Goal: Task Accomplishment & Management: Complete application form

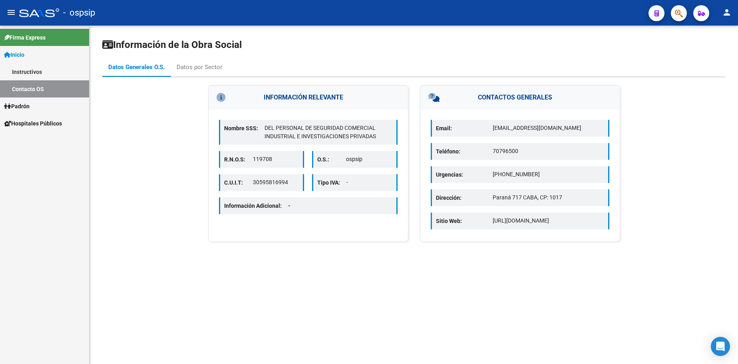
click at [35, 69] on link "Instructivos" at bounding box center [44, 71] width 89 height 17
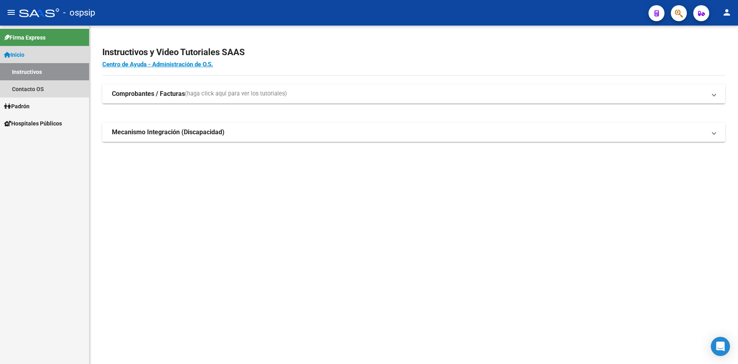
click at [35, 69] on link "Instructivos" at bounding box center [44, 71] width 89 height 17
click at [34, 71] on link "Instructivos" at bounding box center [44, 71] width 89 height 17
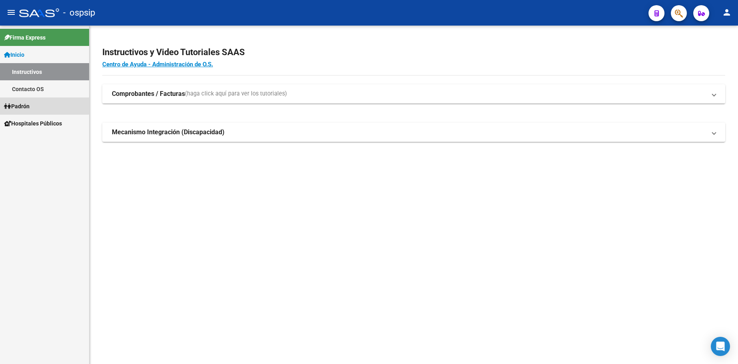
click at [35, 101] on link "Padrón" at bounding box center [44, 105] width 89 height 17
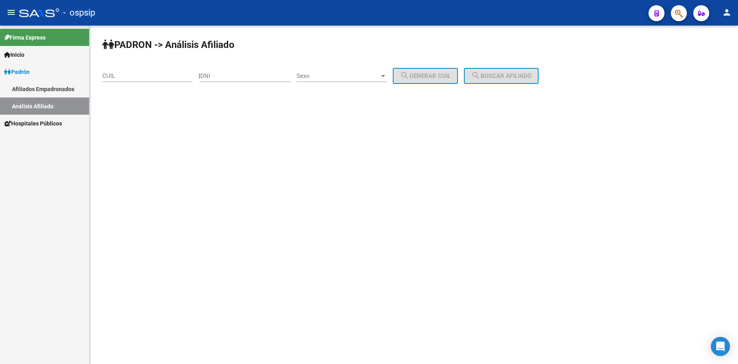
click at [18, 56] on span "Inicio" at bounding box center [14, 54] width 20 height 9
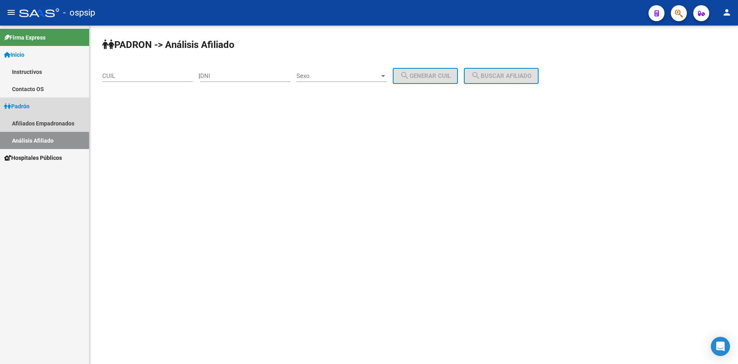
click at [30, 105] on span "Padrón" at bounding box center [17, 106] width 26 height 9
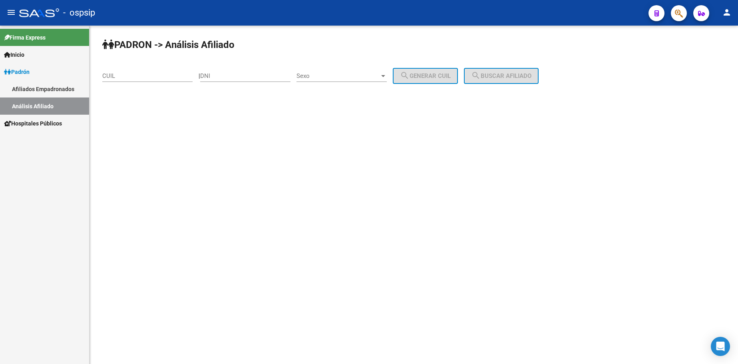
click at [27, 109] on link "Análisis Afiliado" at bounding box center [44, 105] width 89 height 17
click at [261, 79] on input "DNI" at bounding box center [245, 75] width 90 height 7
type input "25671102"
click at [339, 75] on span "Sexo" at bounding box center [337, 75] width 83 height 7
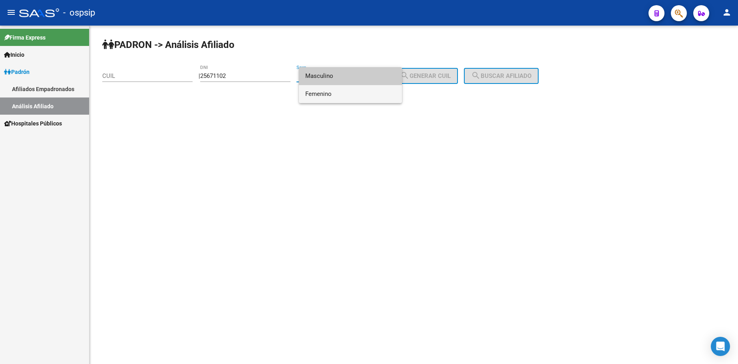
click at [347, 95] on span "Femenino" at bounding box center [350, 94] width 90 height 18
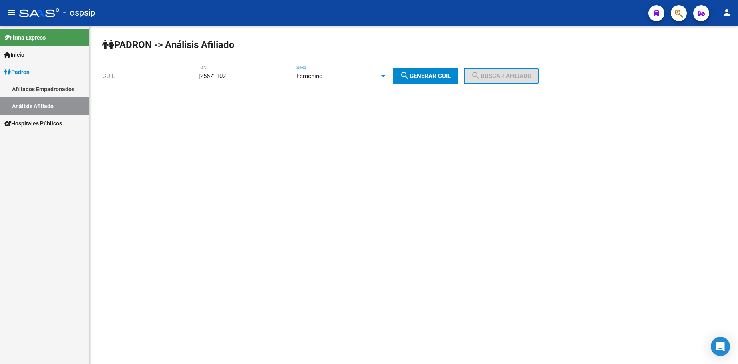
click at [435, 79] on span "search Generar CUIL" at bounding box center [425, 75] width 51 height 7
type input "27-25671102-3"
click at [506, 72] on span "search Buscar afiliado" at bounding box center [501, 75] width 60 height 7
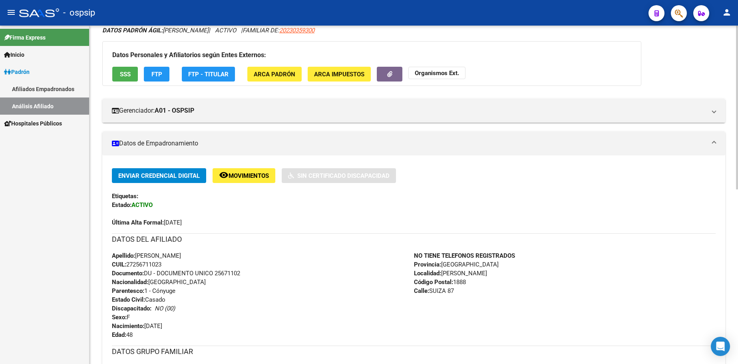
scroll to position [160, 0]
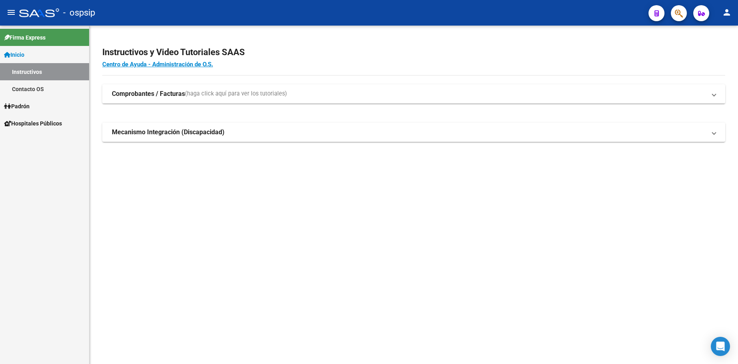
click at [33, 54] on link "Inicio" at bounding box center [44, 54] width 89 height 17
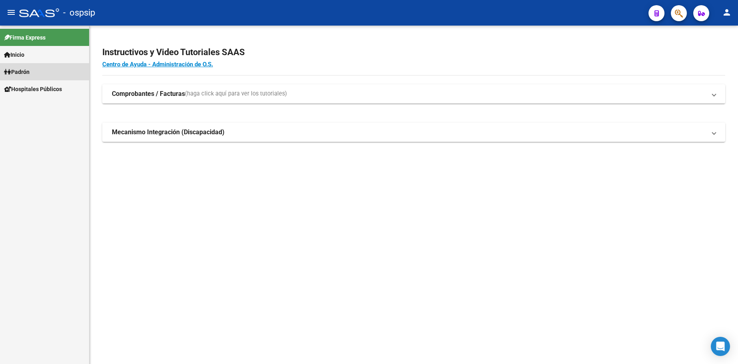
click at [34, 71] on link "Padrón" at bounding box center [44, 71] width 89 height 17
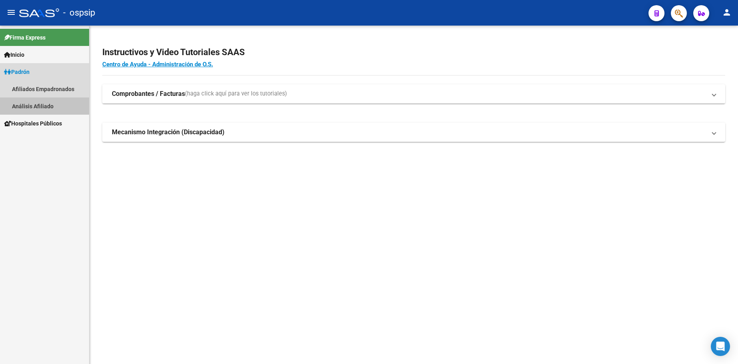
click at [35, 108] on link "Análisis Afiliado" at bounding box center [44, 105] width 89 height 17
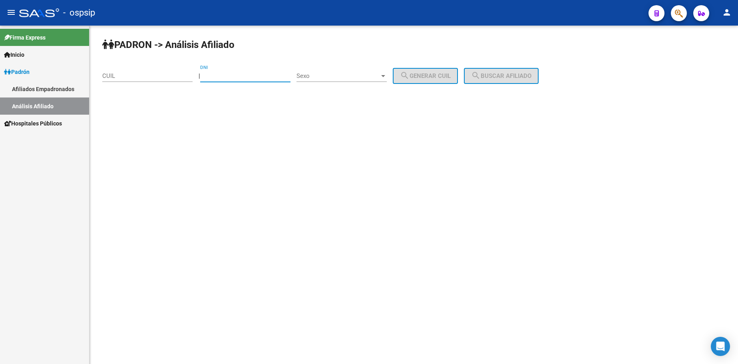
click at [259, 76] on input "DNI" at bounding box center [245, 75] width 90 height 7
type input "37986930"
click at [346, 77] on span "Sexo" at bounding box center [337, 75] width 83 height 7
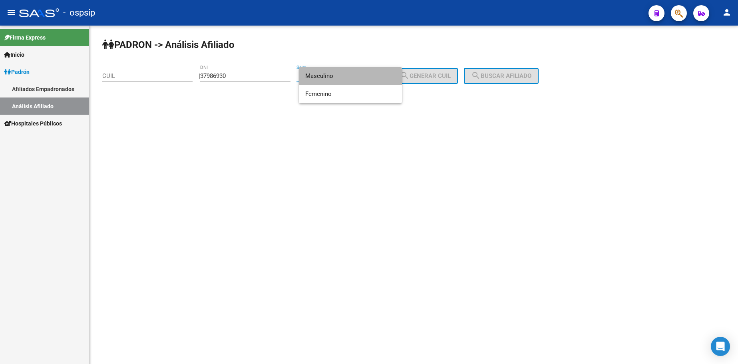
click at [346, 77] on span "Masculino" at bounding box center [350, 76] width 90 height 18
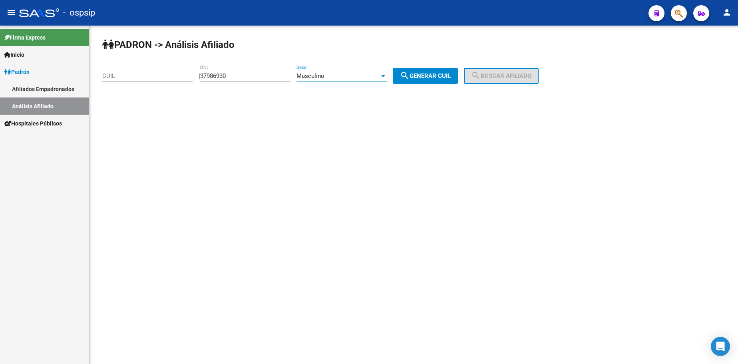
drag, startPoint x: 420, startPoint y: 79, endPoint x: 473, endPoint y: 77, distance: 52.7
click at [420, 78] on span "search Generar CUIL" at bounding box center [425, 75] width 51 height 7
type input "20-37986930-1"
click at [496, 75] on span "search Buscar afiliado" at bounding box center [501, 75] width 60 height 7
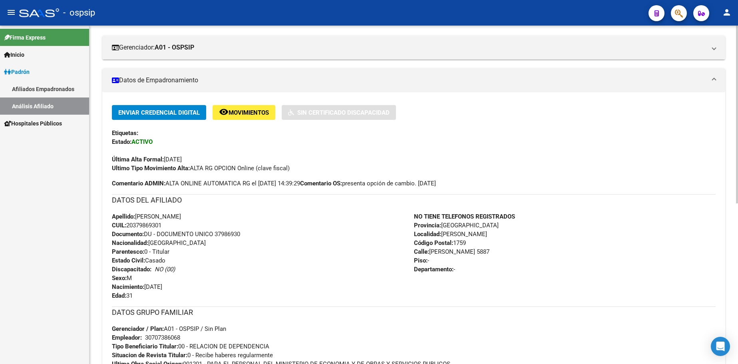
scroll to position [200, 0]
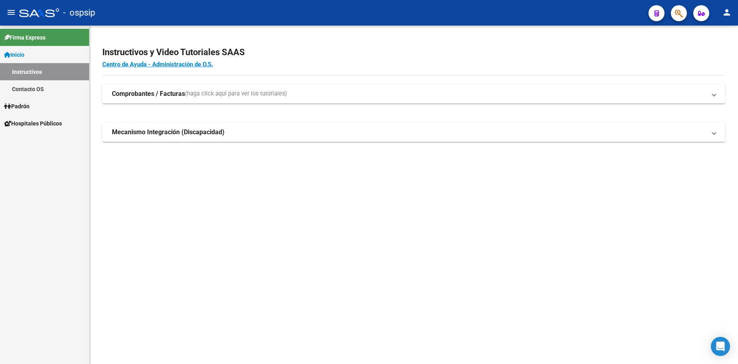
click at [45, 54] on link "Inicio" at bounding box center [44, 54] width 89 height 17
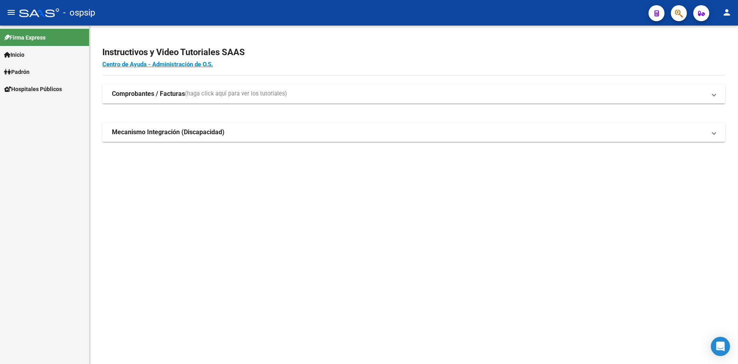
click at [24, 53] on span "Inicio" at bounding box center [14, 54] width 20 height 9
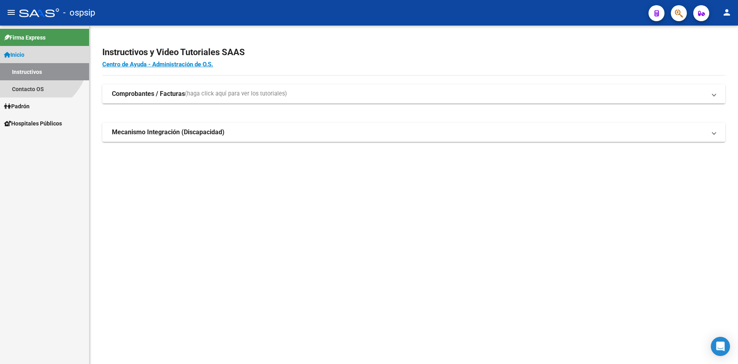
click at [24, 53] on span "Inicio" at bounding box center [14, 54] width 20 height 9
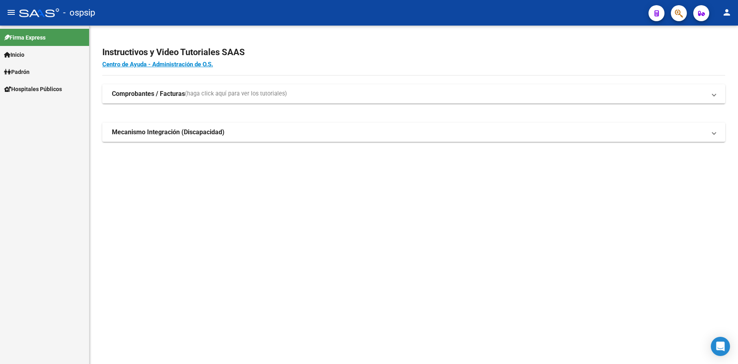
click at [24, 55] on span "Inicio" at bounding box center [14, 54] width 20 height 9
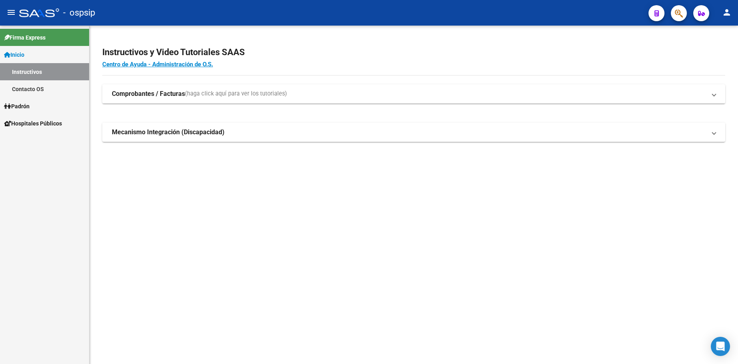
click at [35, 89] on link "Contacto OS" at bounding box center [44, 88] width 89 height 17
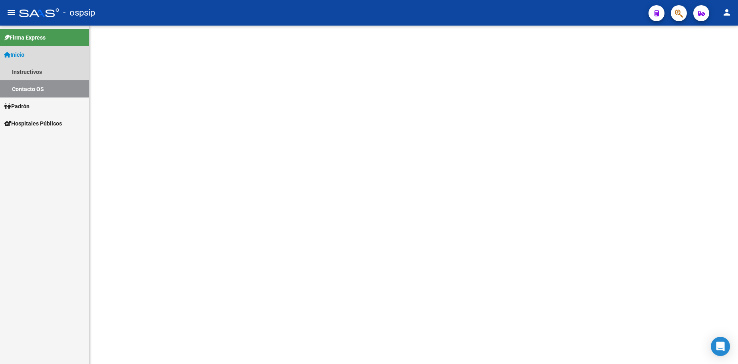
click at [24, 53] on span "Inicio" at bounding box center [14, 54] width 20 height 9
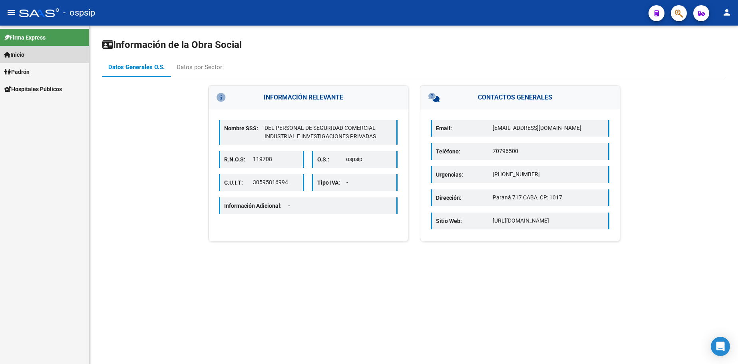
click at [24, 53] on span "Inicio" at bounding box center [14, 54] width 20 height 9
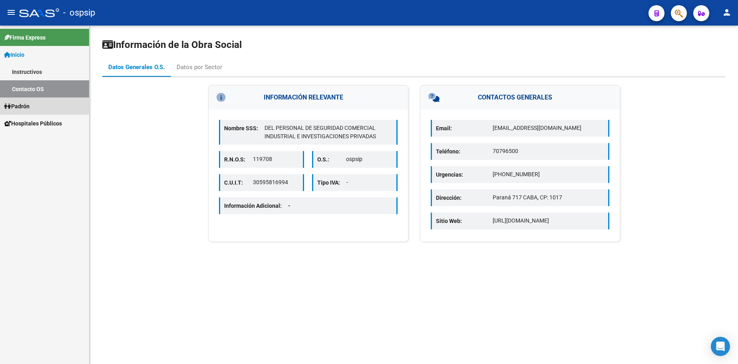
click at [34, 101] on link "Padrón" at bounding box center [44, 105] width 89 height 17
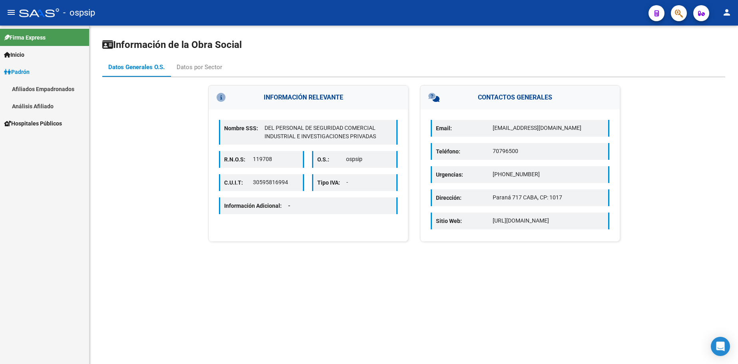
click at [34, 107] on link "Análisis Afiliado" at bounding box center [44, 105] width 89 height 17
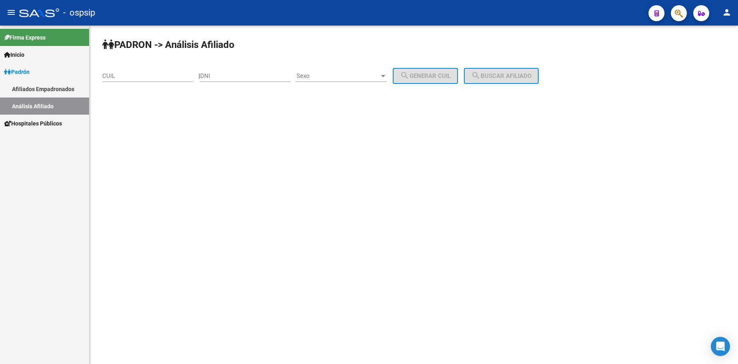
click at [259, 79] on input "DNI" at bounding box center [245, 75] width 90 height 7
type input "43251713"
click at [339, 73] on span "Sexo" at bounding box center [337, 75] width 83 height 7
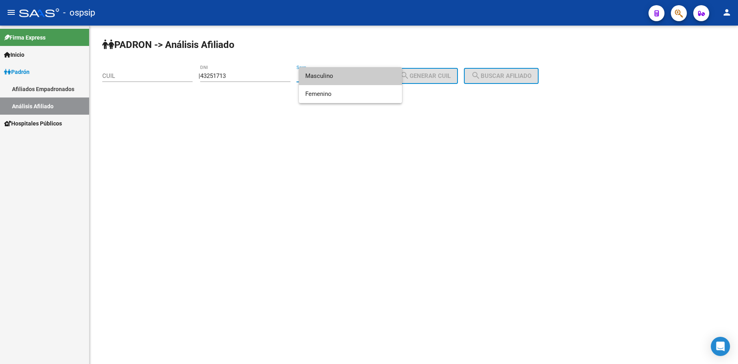
click at [343, 79] on span "Masculino" at bounding box center [350, 76] width 90 height 18
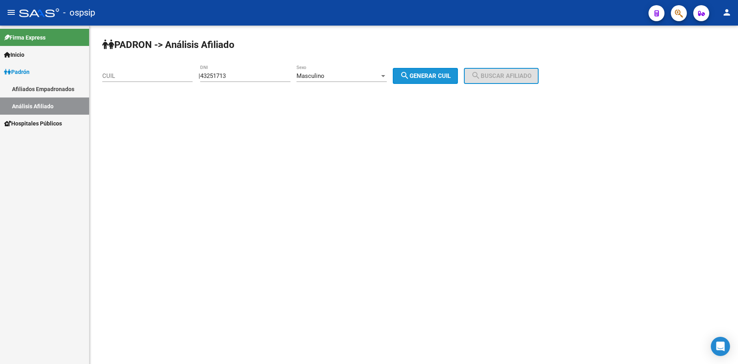
click at [441, 76] on span "search Generar CUIL" at bounding box center [425, 75] width 51 height 7
type input "20-43251713-7"
click at [503, 75] on span "search Buscar afiliado" at bounding box center [501, 75] width 60 height 7
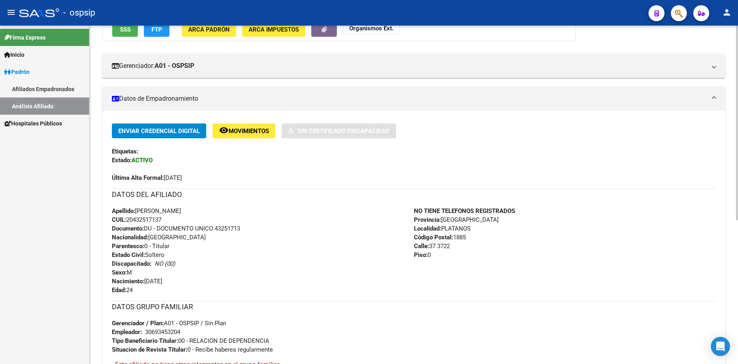
scroll to position [125, 0]
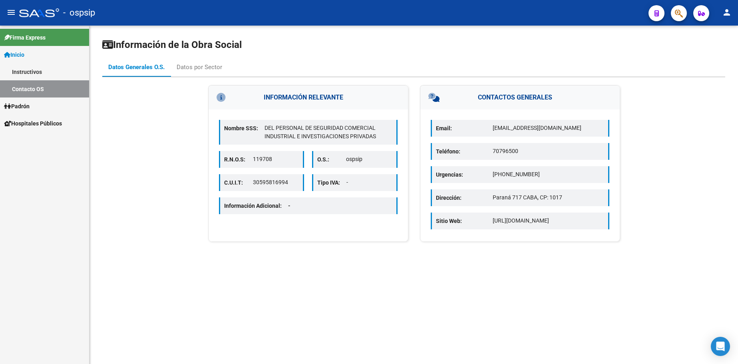
click at [24, 53] on span "Inicio" at bounding box center [14, 54] width 20 height 9
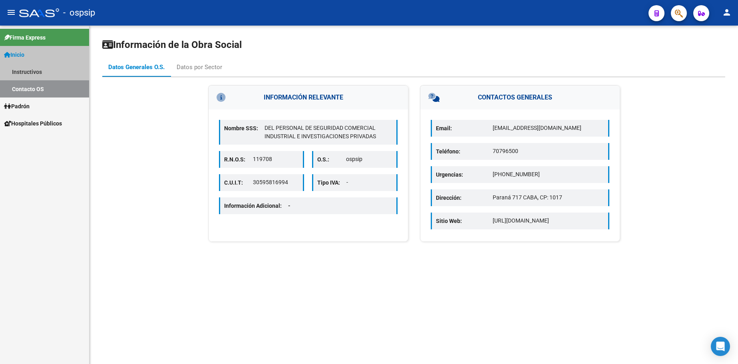
click at [24, 53] on span "Inicio" at bounding box center [14, 54] width 20 height 9
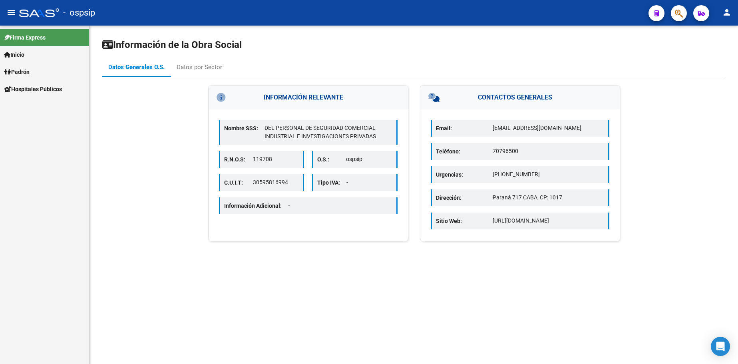
click at [25, 72] on span "Padrón" at bounding box center [17, 71] width 26 height 9
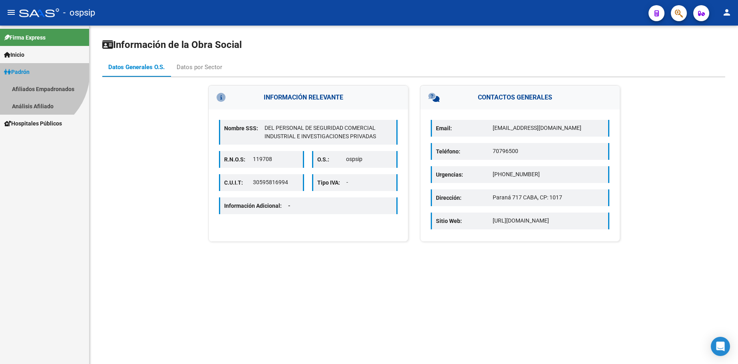
click at [25, 72] on span "Padrón" at bounding box center [17, 71] width 26 height 9
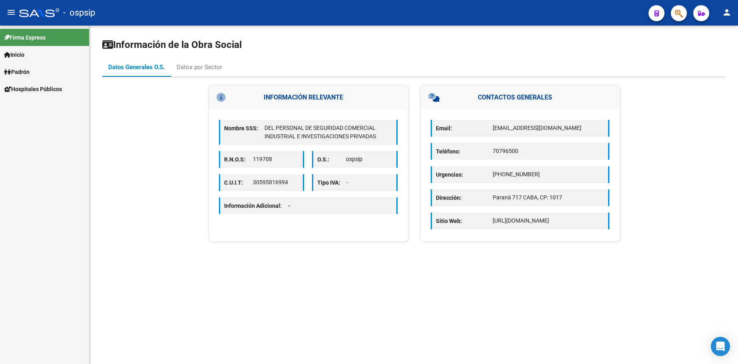
click at [26, 74] on span "Padrón" at bounding box center [17, 71] width 26 height 9
click at [33, 104] on link "Análisis Afiliado" at bounding box center [44, 105] width 89 height 17
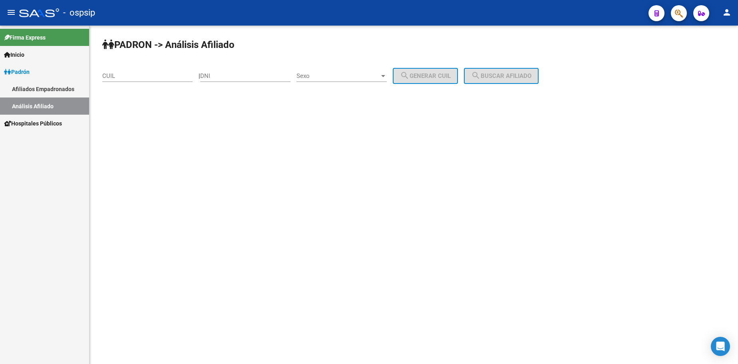
click at [243, 72] on div "DNI" at bounding box center [245, 73] width 90 height 17
type input "38091217"
click at [354, 74] on span "Sexo" at bounding box center [337, 75] width 83 height 7
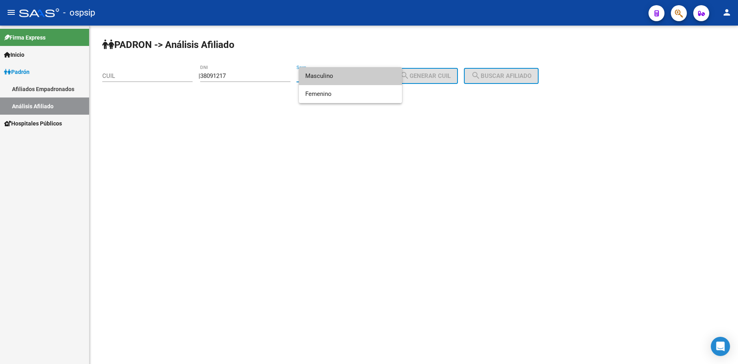
click at [351, 79] on span "Masculino" at bounding box center [350, 76] width 90 height 18
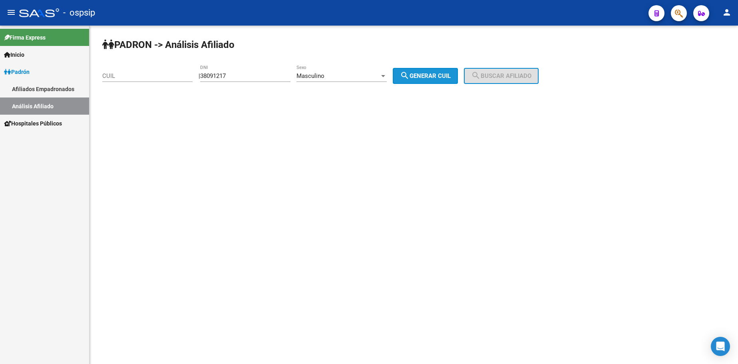
click at [426, 78] on span "search Generar CUIL" at bounding box center [425, 75] width 51 height 7
type input "20-38091217-2"
click at [494, 77] on span "search Buscar afiliado" at bounding box center [501, 75] width 60 height 7
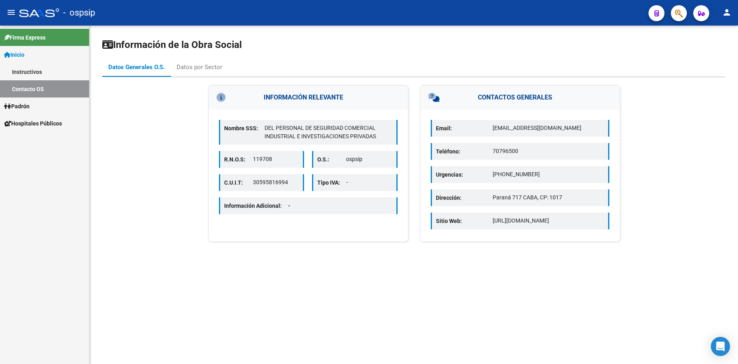
click at [36, 104] on link "Padrón" at bounding box center [44, 105] width 89 height 17
click at [36, 139] on link "Análisis Afiliado" at bounding box center [44, 140] width 89 height 17
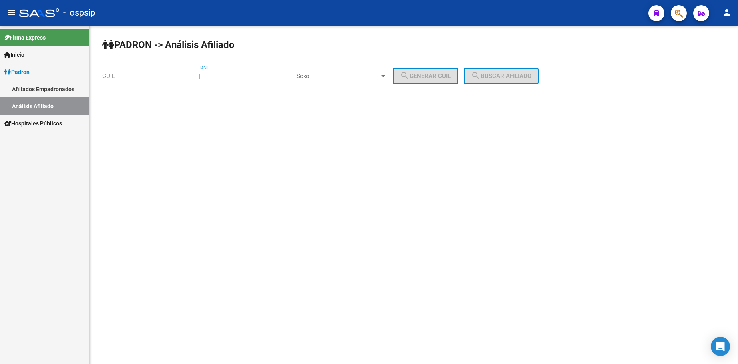
click at [254, 76] on input "DNI" at bounding box center [245, 75] width 90 height 7
type input "38167284"
click at [350, 71] on div "Sexo Sexo" at bounding box center [341, 73] width 90 height 17
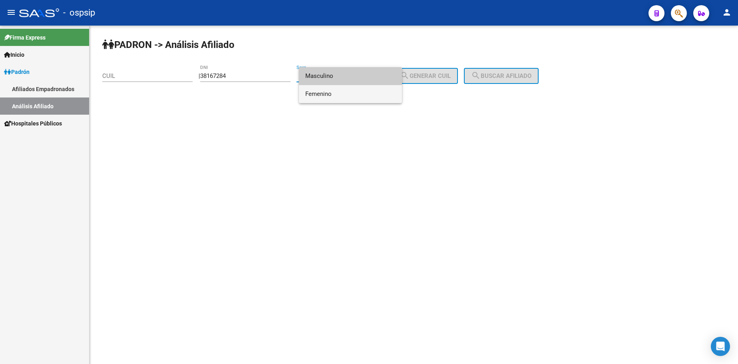
click at [353, 95] on span "Femenino" at bounding box center [350, 94] width 90 height 18
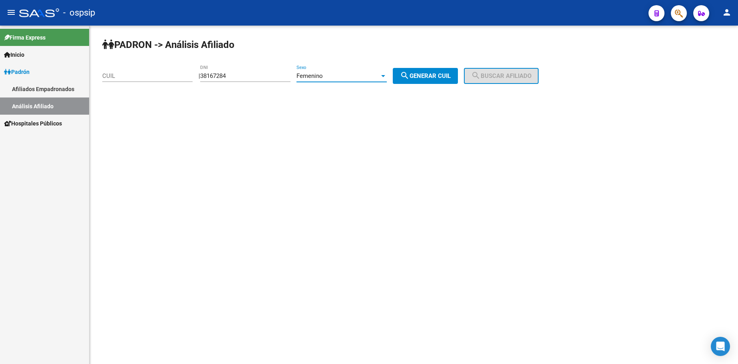
click at [435, 71] on button "search Generar CUIL" at bounding box center [425, 76] width 65 height 16
type input "27-38167284-6"
click at [512, 69] on button "search Buscar afiliado" at bounding box center [501, 76] width 75 height 16
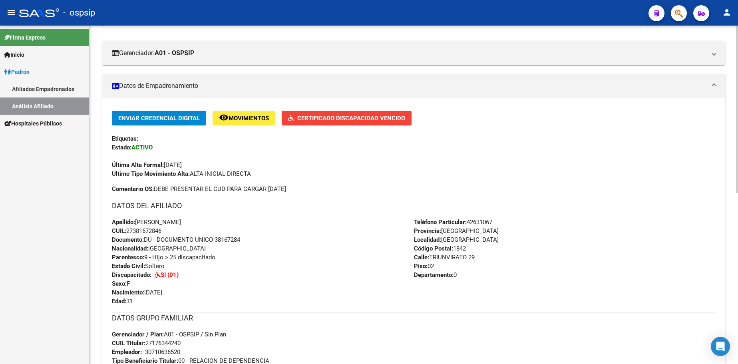
scroll to position [160, 0]
